Goal: Task Accomplishment & Management: Manage account settings

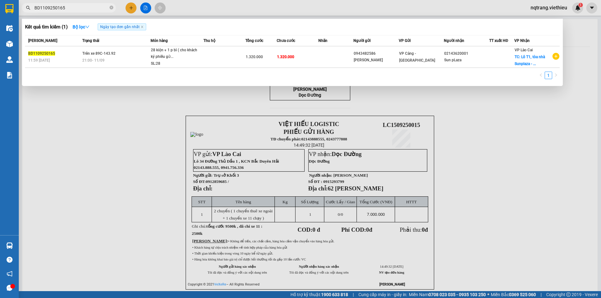
drag, startPoint x: 78, startPoint y: 8, endPoint x: 23, endPoint y: 7, distance: 54.2
click at [23, 7] on span "BD1109250165" at bounding box center [69, 7] width 94 height 9
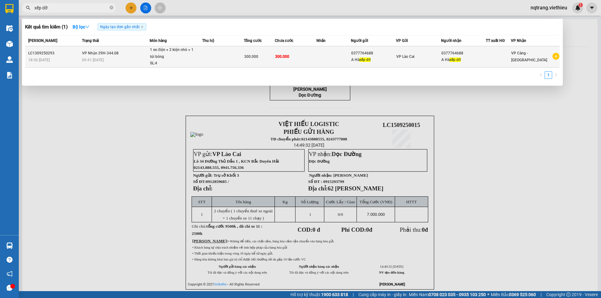
type input "xếp dỡ"
click at [224, 59] on td at bounding box center [223, 56] width 42 height 21
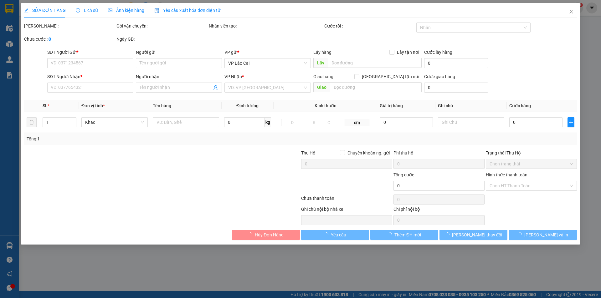
type input "0377764688"
type input "A Hà xếp dỡ"
type input "0377764688"
type input "A Hà xếp dỡ"
type input "300.000"
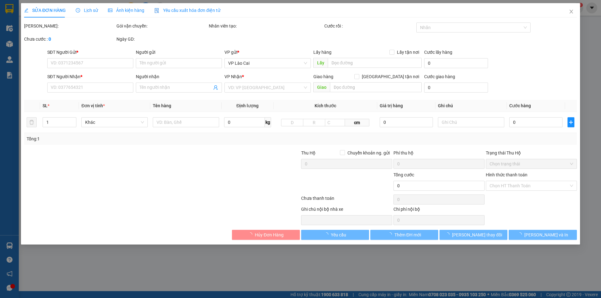
type input "300.000"
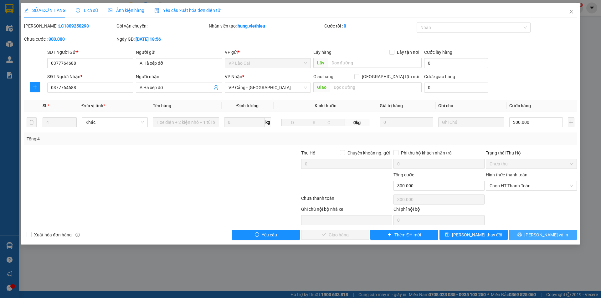
click at [539, 237] on span "[PERSON_NAME] và In" at bounding box center [546, 235] width 44 height 7
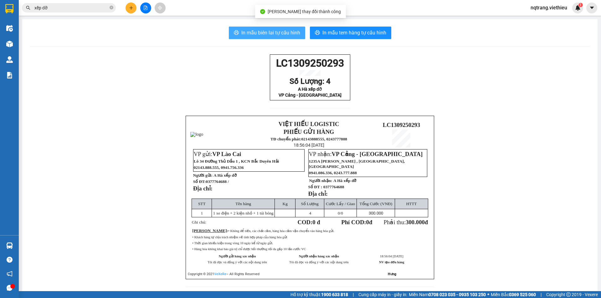
click at [264, 34] on span "In mẫu biên lai tự cấu hình" at bounding box center [270, 33] width 59 height 8
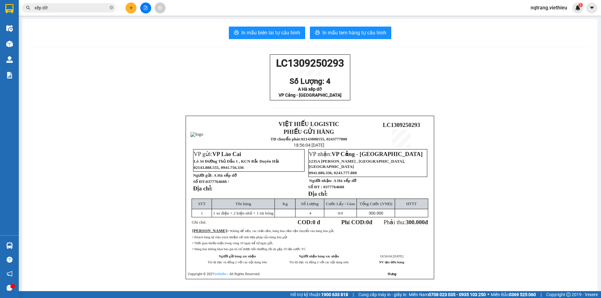
click at [214, 93] on div "LC1309250293 Số Lượng: 4 A Hà xếp dỡ VP Cảng - [GEOGRAPHIC_DATA] VIỆT HIẾU LOGI…" at bounding box center [310, 174] width 561 height 240
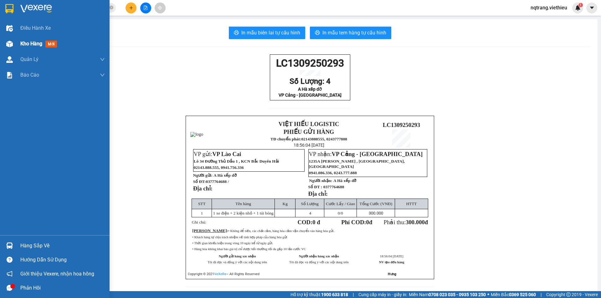
click at [19, 42] on div "Kho hàng mới" at bounding box center [55, 44] width 110 height 16
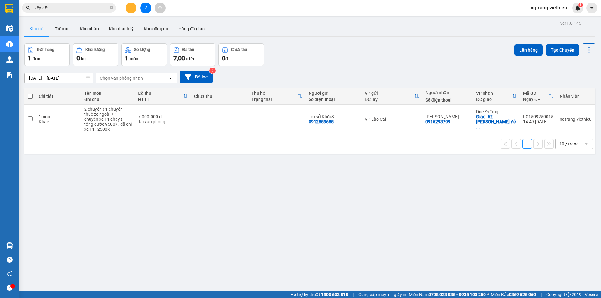
click at [79, 6] on input "xếp dỡ" at bounding box center [71, 7] width 74 height 7
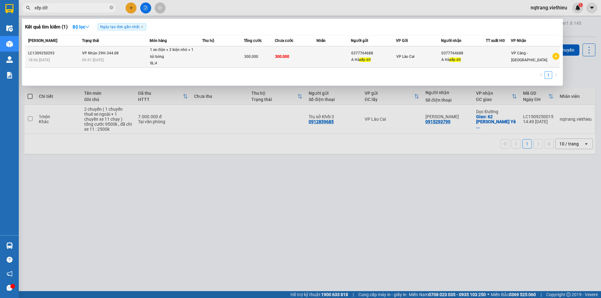
click at [533, 59] on span "VP Cảng - [GEOGRAPHIC_DATA]" at bounding box center [529, 56] width 36 height 11
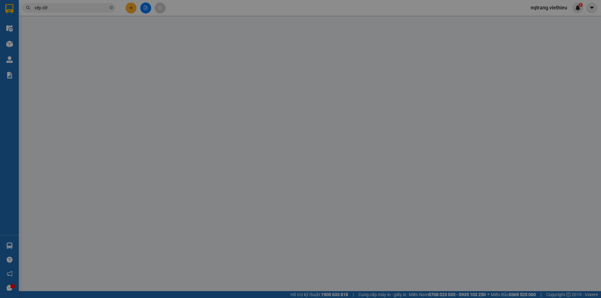
type input "0377764688"
type input "A Hà xếp dỡ"
type input "0377764688"
type input "A Hà xếp dỡ"
type input "300.000"
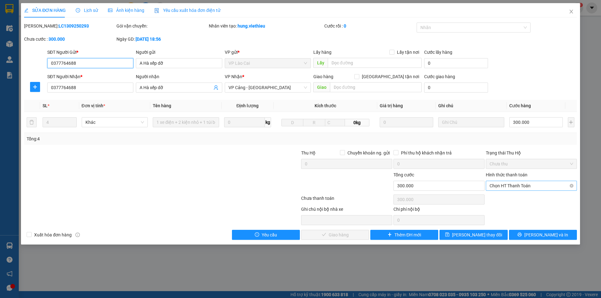
click at [527, 184] on span "Chọn HT Thanh Toán" at bounding box center [532, 185] width 84 height 9
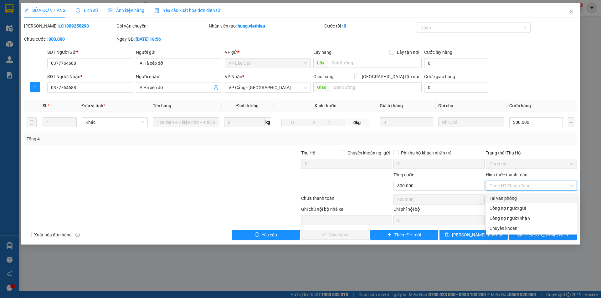
click at [509, 200] on div "Tại văn phòng" at bounding box center [532, 198] width 84 height 7
type input "0"
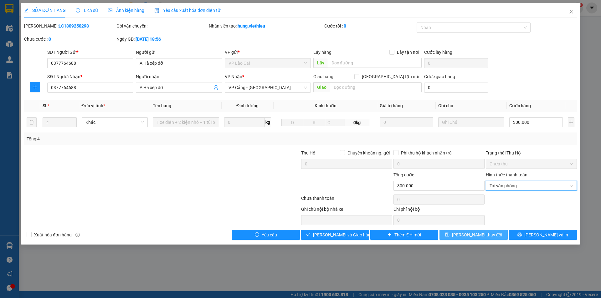
click at [485, 235] on span "[PERSON_NAME] thay đổi" at bounding box center [477, 235] width 50 height 7
